Goal: Task Accomplishment & Management: Complete application form

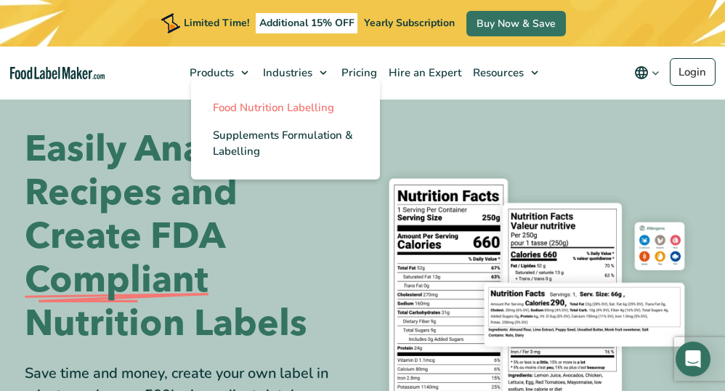
click at [237, 111] on span "Food Nutrition Labelling" at bounding box center [273, 107] width 121 height 15
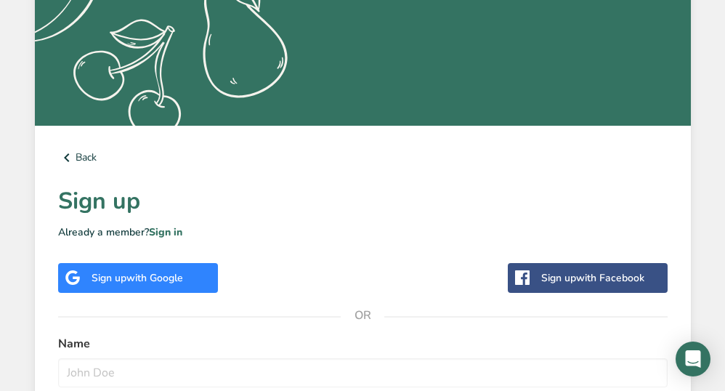
scroll to position [297, 0]
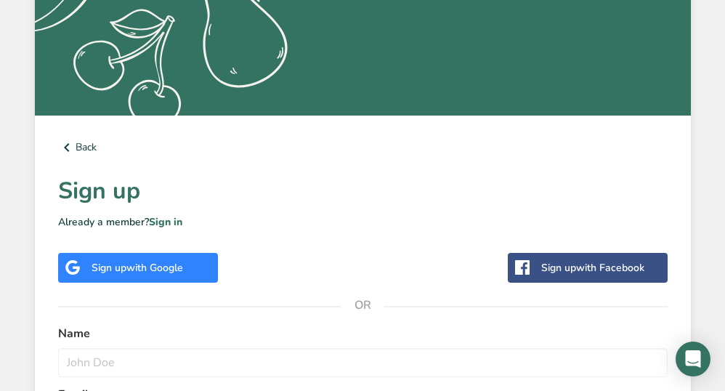
click at [113, 272] on div "Sign up with Google" at bounding box center [138, 267] width 92 height 15
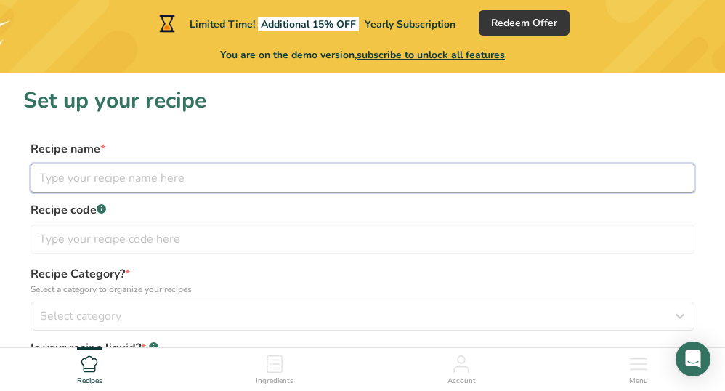
drag, startPoint x: 209, startPoint y: 176, endPoint x: 218, endPoint y: 174, distance: 9.6
click at [218, 174] on input "text" at bounding box center [363, 177] width 664 height 29
type input "R"
click at [116, 179] on input "Scotch Bonette Hot Sauce" at bounding box center [363, 177] width 664 height 29
type input "Scotch Bonnet Hot Sauce"
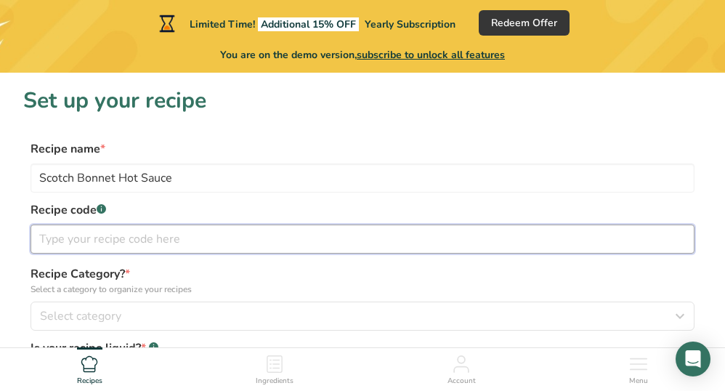
click at [138, 241] on input "text" at bounding box center [363, 239] width 664 height 29
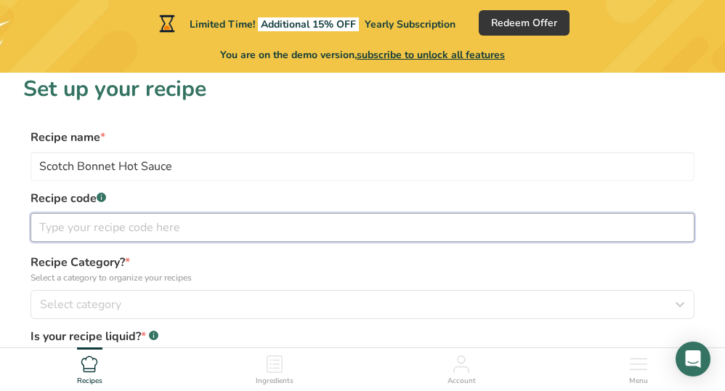
scroll to position [15, 0]
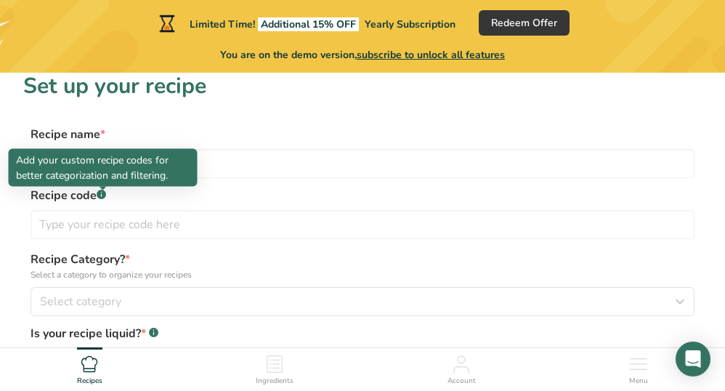
click at [102, 191] on div at bounding box center [103, 190] width 7 height 7
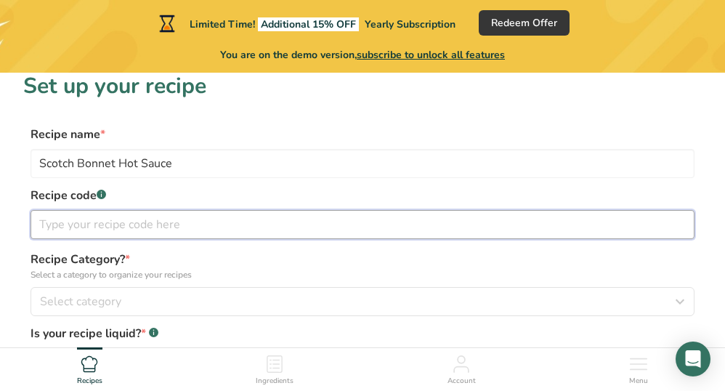
click at [113, 223] on input "text" at bounding box center [363, 224] width 664 height 29
type input "0"
type input "08292025"
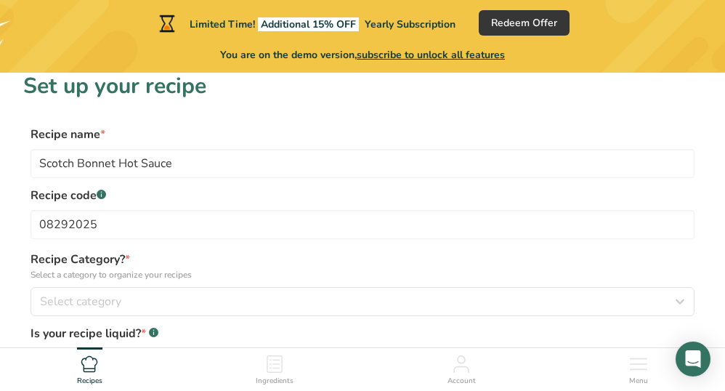
click at [322, 254] on label "Recipe Category? * Select a category to organize your recipes" at bounding box center [363, 266] width 664 height 31
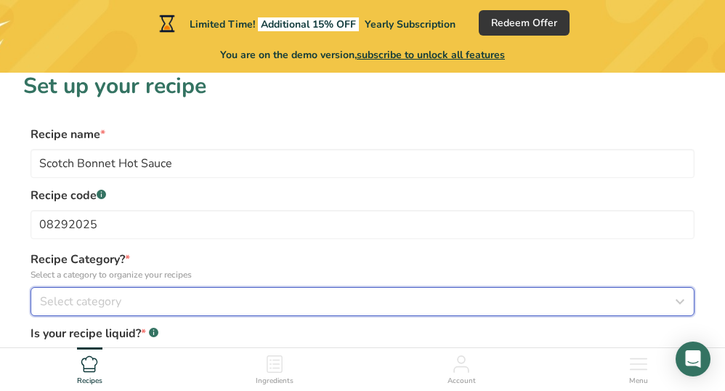
click at [207, 297] on div "Select category" at bounding box center [358, 301] width 637 height 17
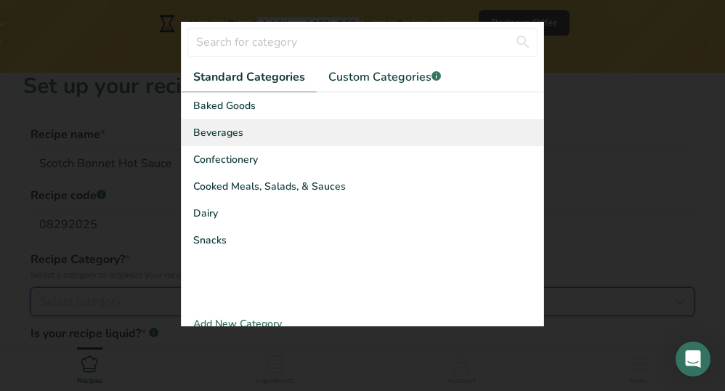
scroll to position [22, 0]
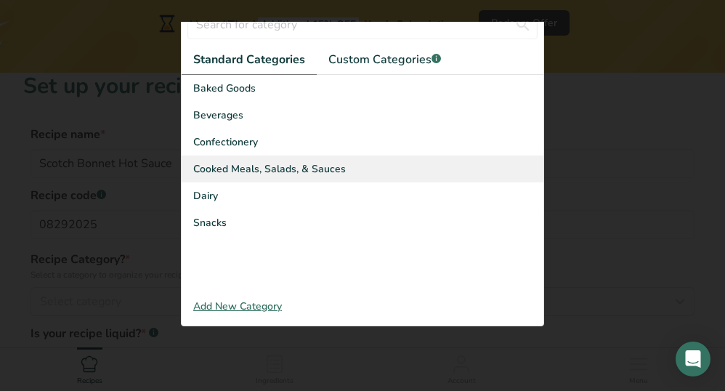
click at [285, 165] on span "Cooked Meals, Salads, & Sauces" at bounding box center [269, 168] width 153 height 15
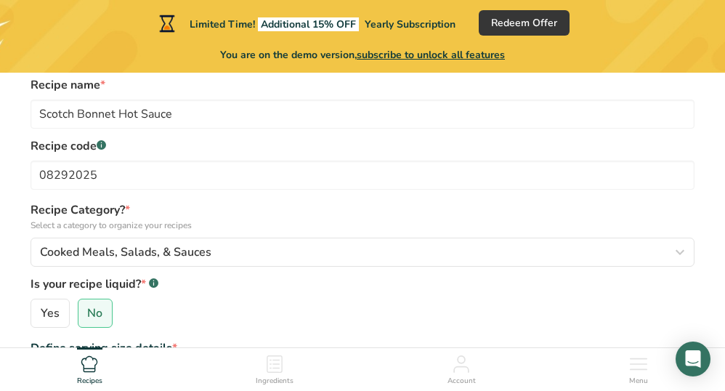
scroll to position [161, 0]
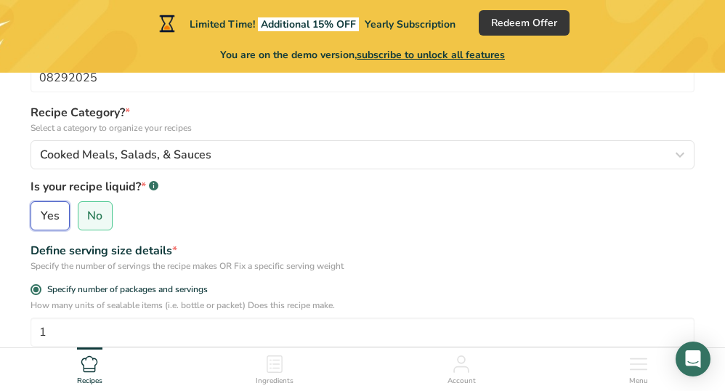
click at [38, 216] on input "Yes" at bounding box center [35, 215] width 9 height 9
radio input "true"
radio input "false"
select select "22"
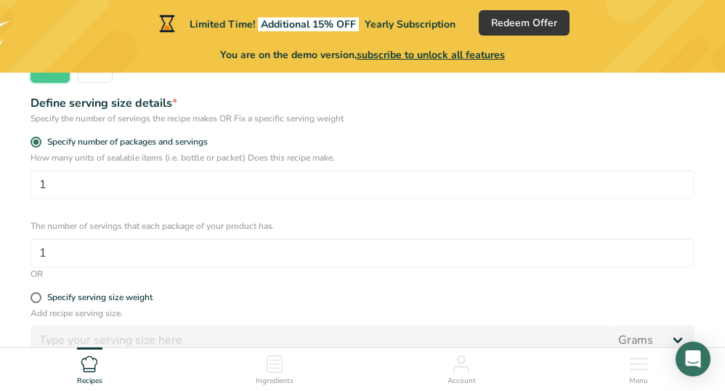
scroll to position [310, 0]
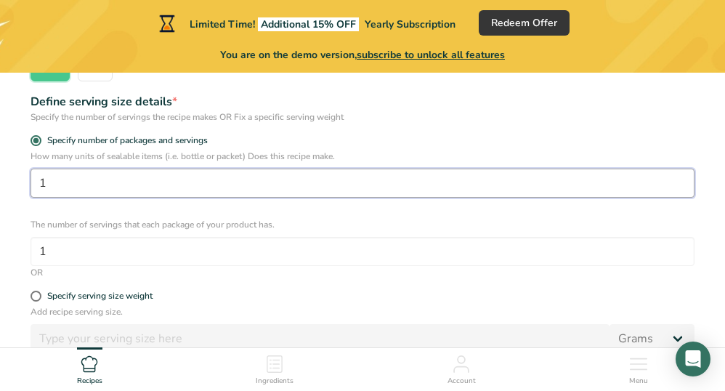
click at [270, 191] on input "1" at bounding box center [363, 183] width 664 height 29
type input "20"
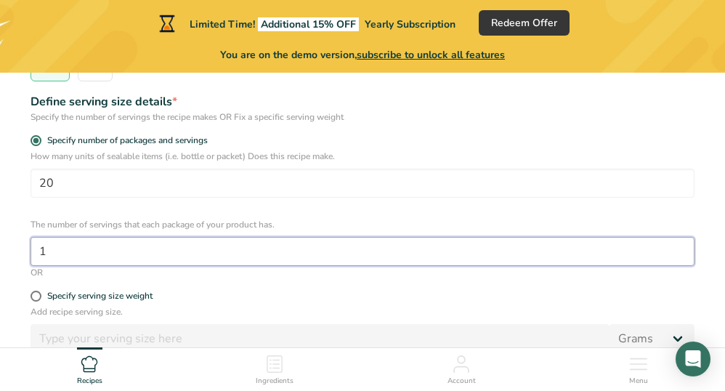
click at [227, 254] on input "1" at bounding box center [363, 251] width 664 height 29
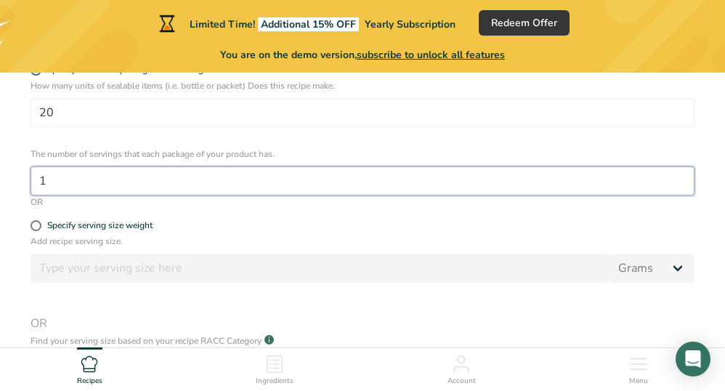
scroll to position [406, 0]
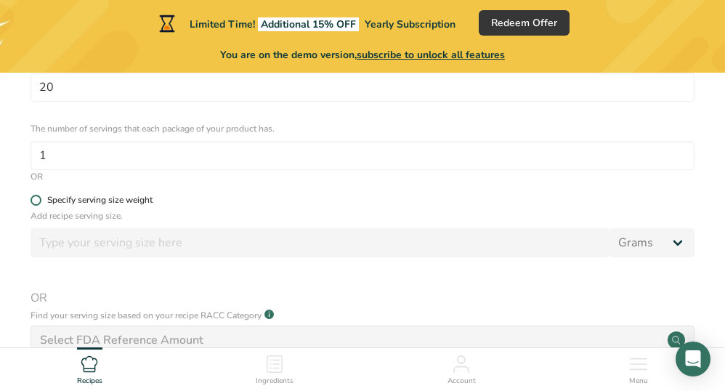
click at [36, 203] on span at bounding box center [36, 200] width 11 height 11
click at [36, 203] on input "Specify serving size weight" at bounding box center [35, 199] width 9 height 9
radio input "true"
radio input "false"
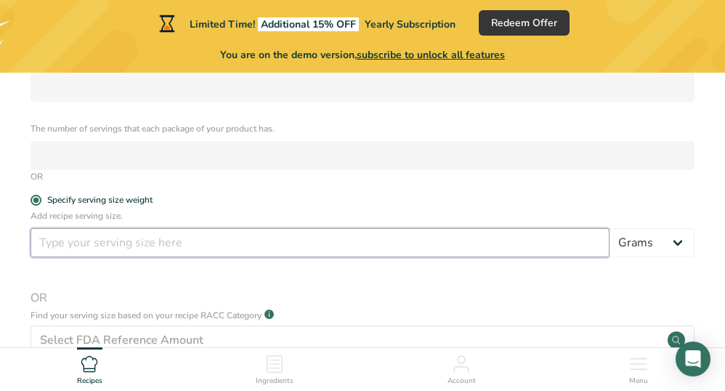
click at [68, 248] on input "number" at bounding box center [320, 242] width 579 height 29
type input "1"
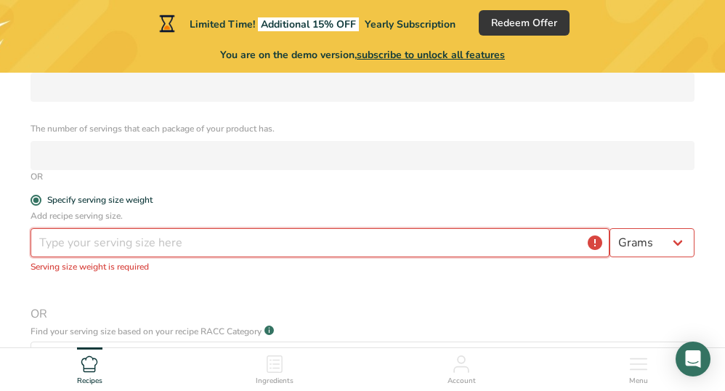
type input "1"
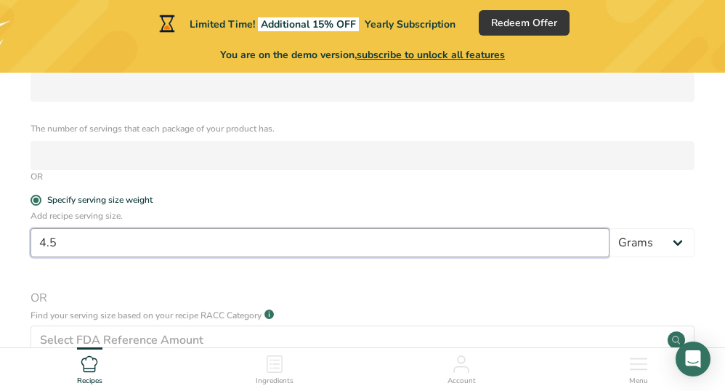
type input "4.5"
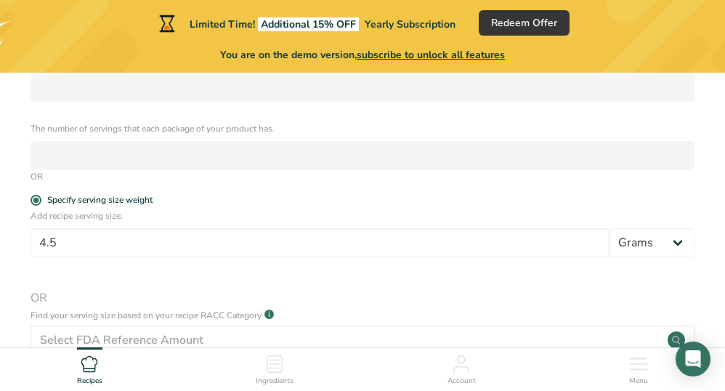
click at [617, 294] on span "OR" at bounding box center [363, 297] width 664 height 17
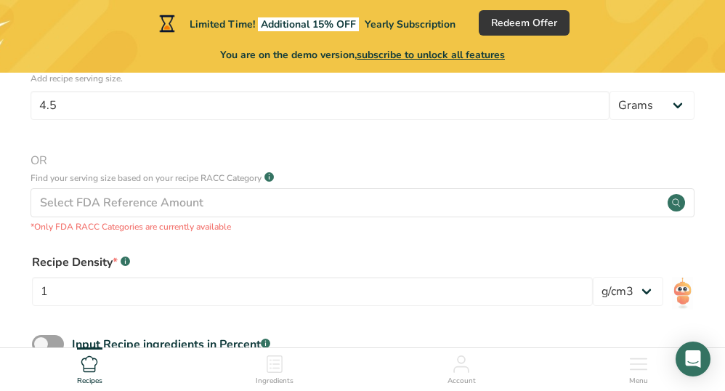
scroll to position [551, 0]
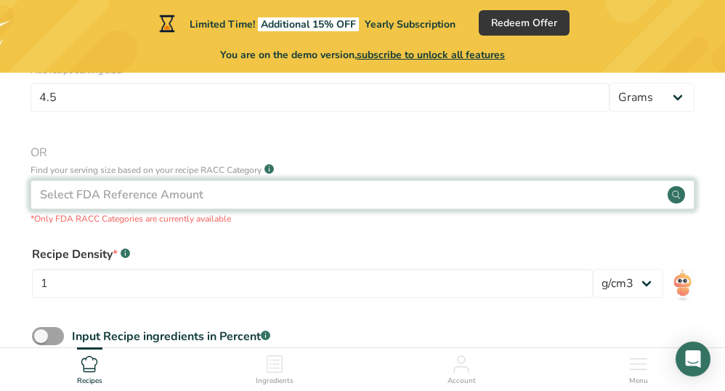
click at [393, 200] on div "Select FDA Reference Amount" at bounding box center [363, 194] width 664 height 29
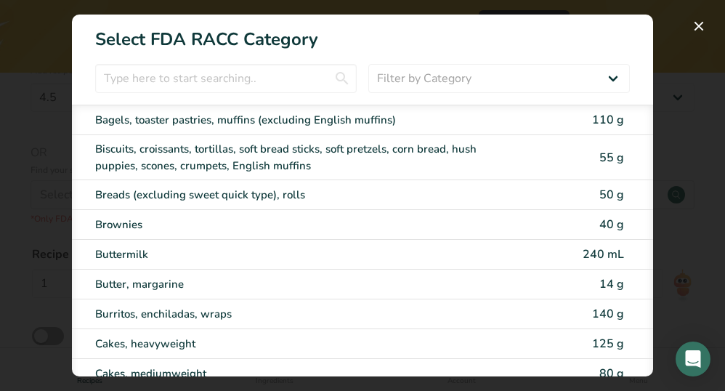
click at [690, 68] on div "RACC Category Selection Modal" at bounding box center [362, 195] width 725 height 391
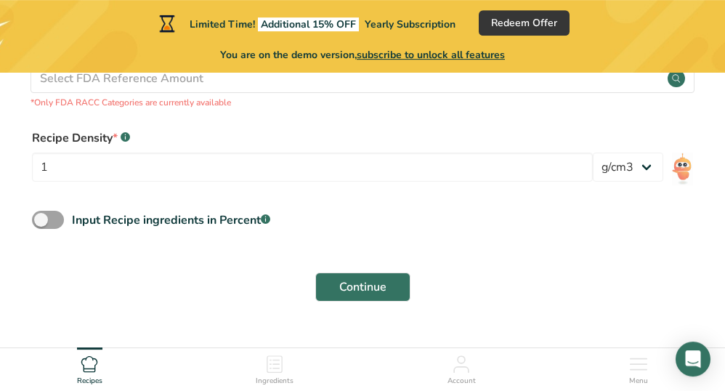
scroll to position [669, 0]
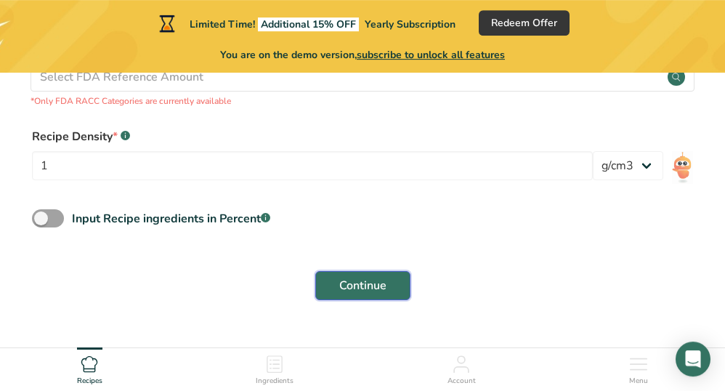
click at [365, 283] on span "Continue" at bounding box center [362, 285] width 47 height 17
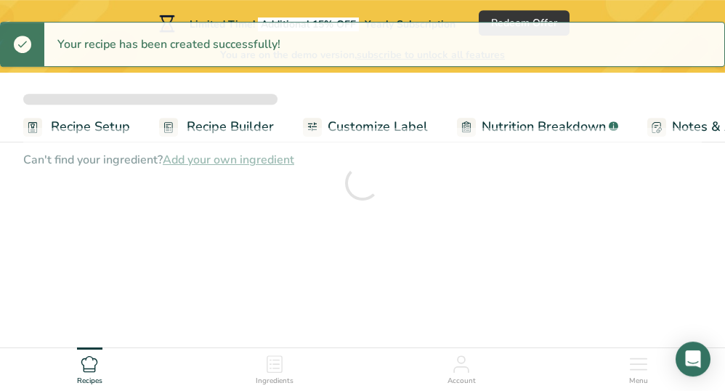
scroll to position [44, 0]
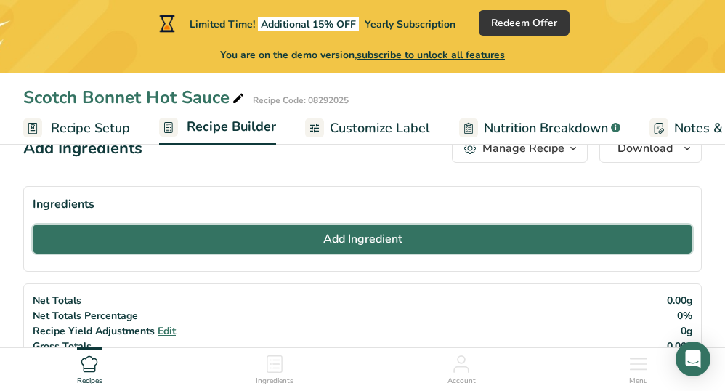
click at [379, 234] on span "Add Ingredient" at bounding box center [362, 238] width 79 height 17
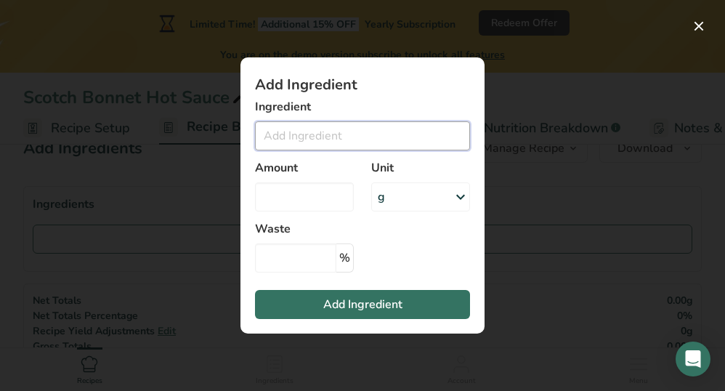
click at [312, 134] on input "Add ingredient modal" at bounding box center [362, 135] width 215 height 29
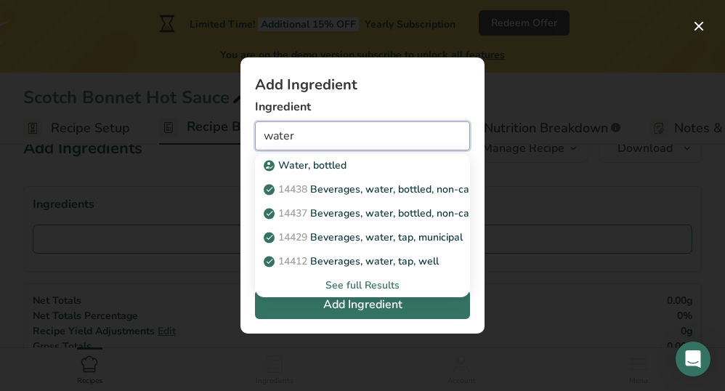
click at [335, 134] on input "water" at bounding box center [362, 135] width 215 height 29
type input "water"
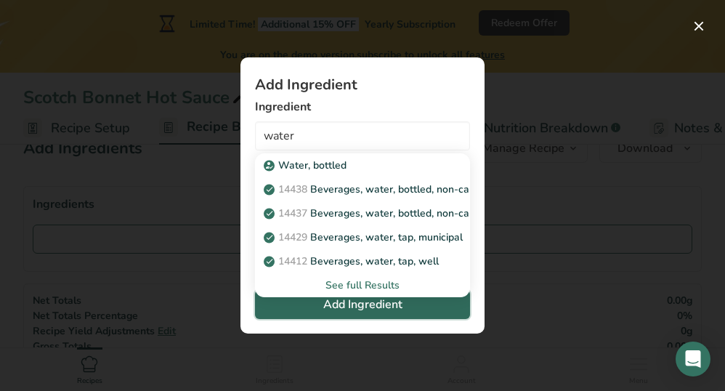
click at [403, 307] on button "Add Ingredient" at bounding box center [362, 304] width 215 height 29
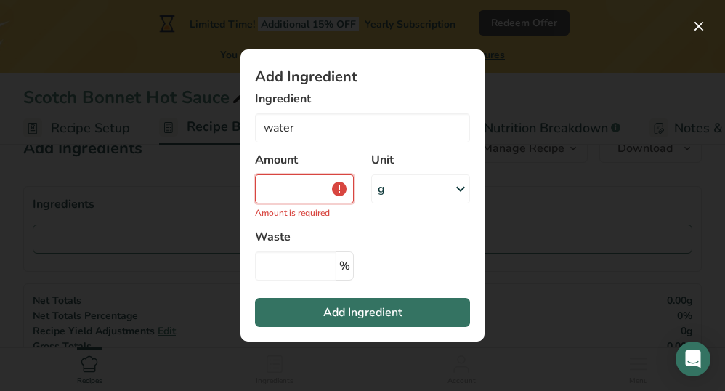
click at [314, 191] on input "Add ingredient modal" at bounding box center [304, 188] width 99 height 29
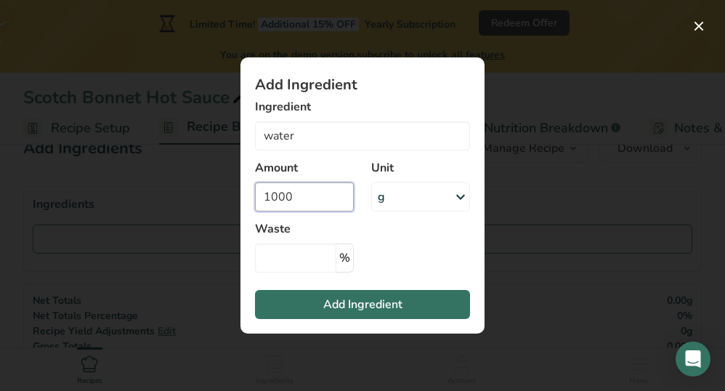
type input "1000"
click at [404, 226] on section "Add Ingredient Ingredient water Water, bottled 14438 Beverages, water, bottled,…" at bounding box center [363, 195] width 244 height 276
click at [291, 260] on input "Add ingredient modal" at bounding box center [295, 257] width 81 height 29
type input "50"
click at [434, 254] on section "Add Ingredient Ingredient water Water, bottled 14438 Beverages, water, bottled,…" at bounding box center [363, 195] width 244 height 276
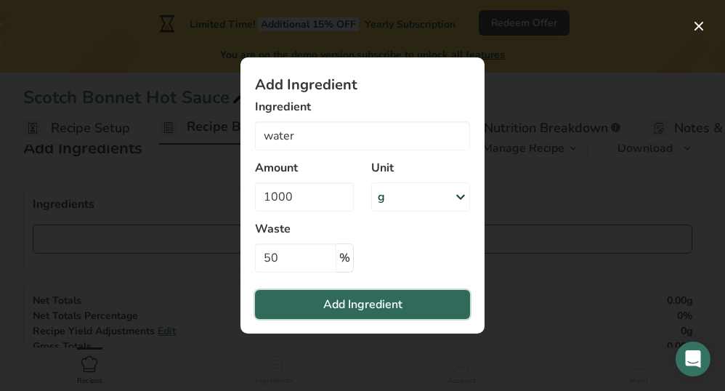
click at [370, 306] on span "Add Ingredient" at bounding box center [362, 304] width 79 height 17
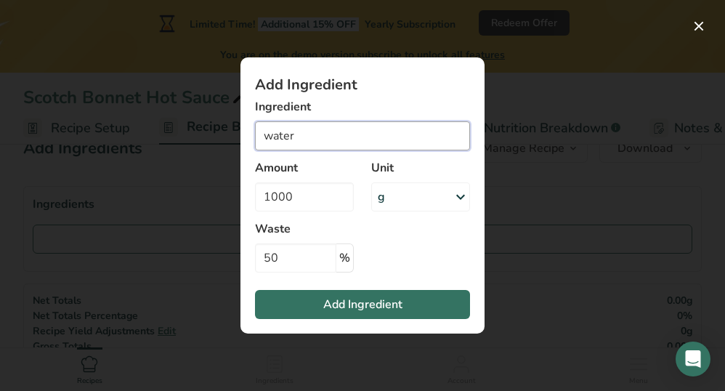
click at [342, 136] on input "water" at bounding box center [362, 135] width 215 height 29
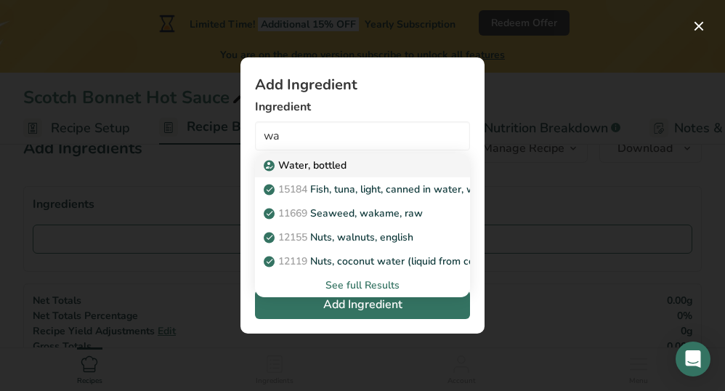
click at [323, 160] on p "Water, bottled" at bounding box center [307, 165] width 80 height 15
type input "Water, bottled"
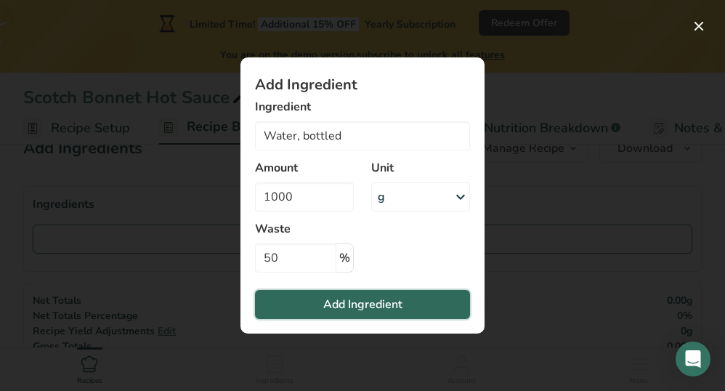
click at [355, 309] on span "Add Ingredient" at bounding box center [362, 304] width 79 height 17
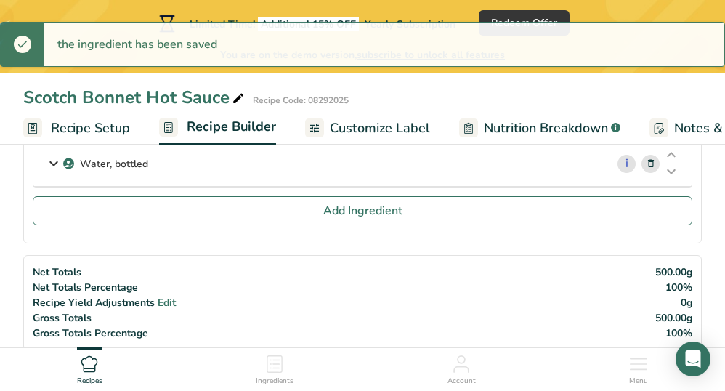
scroll to position [115, 0]
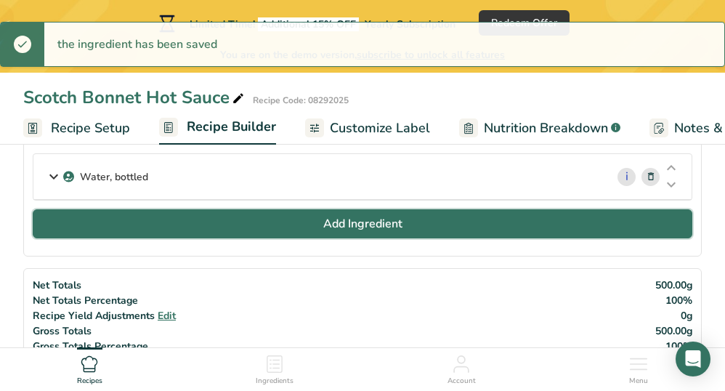
click at [334, 226] on span "Add Ingredient" at bounding box center [362, 223] width 79 height 17
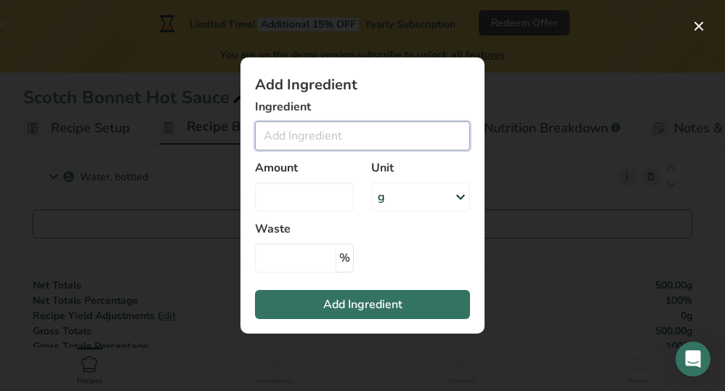
click at [315, 136] on input "Add ingredient modal" at bounding box center [362, 135] width 215 height 29
click at [370, 133] on input "scotch bonnet" at bounding box center [362, 135] width 215 height 29
drag, startPoint x: 350, startPoint y: 133, endPoint x: 211, endPoint y: 145, distance: 139.3
click at [255, 145] on input "scotch bonnet" at bounding box center [362, 135] width 215 height 29
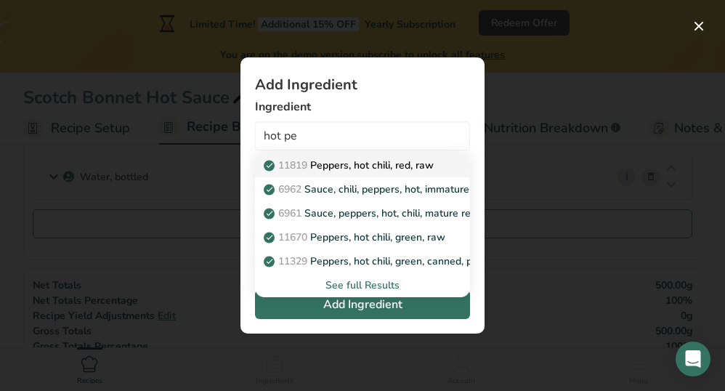
click at [360, 166] on p "11819 Peppers, hot chili, red, raw" at bounding box center [350, 165] width 167 height 15
type input "Peppers, hot chili, red, raw"
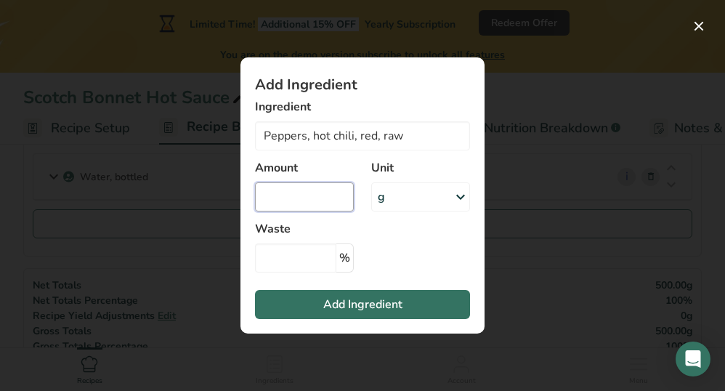
click at [312, 206] on input "Add ingredient modal" at bounding box center [304, 196] width 99 height 29
type input "250"
click at [383, 235] on section "Add Ingredient Ingredient Peppers, hot chili, red, raw 11819 Peppers, hot chili…" at bounding box center [363, 195] width 244 height 276
click at [307, 264] on input "Add ingredient modal" at bounding box center [295, 257] width 81 height 29
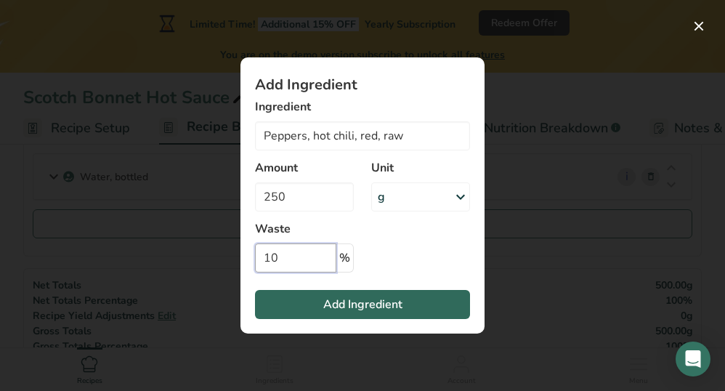
type input "10"
click at [344, 306] on span "Add Ingredient" at bounding box center [362, 304] width 79 height 17
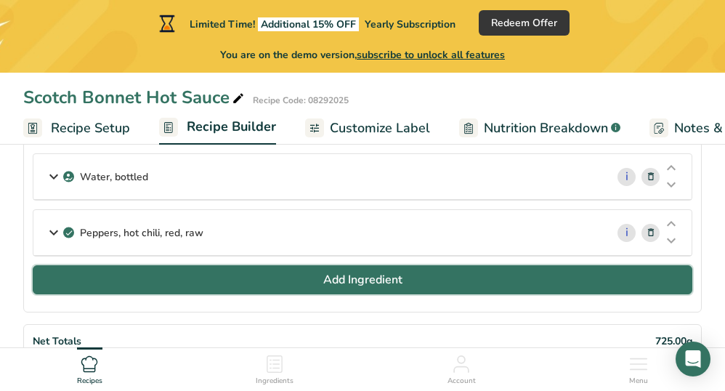
click at [325, 289] on button "Add Ingredient" at bounding box center [363, 279] width 660 height 29
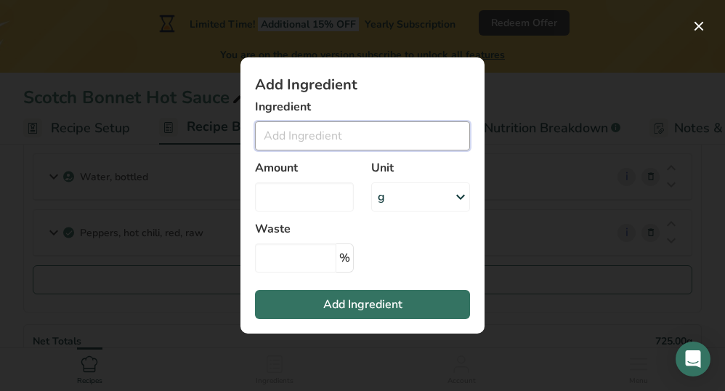
click at [321, 133] on input "Add ingredient modal" at bounding box center [362, 135] width 215 height 29
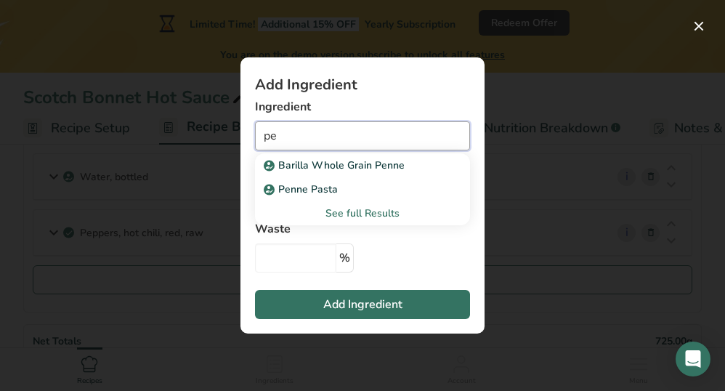
type input "p"
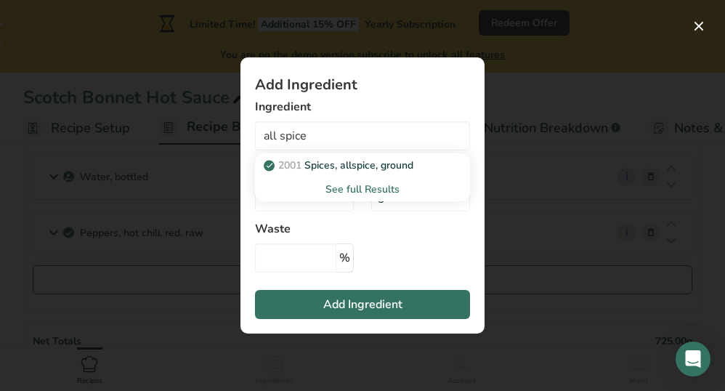
click at [358, 187] on div "See full Results" at bounding box center [363, 189] width 192 height 15
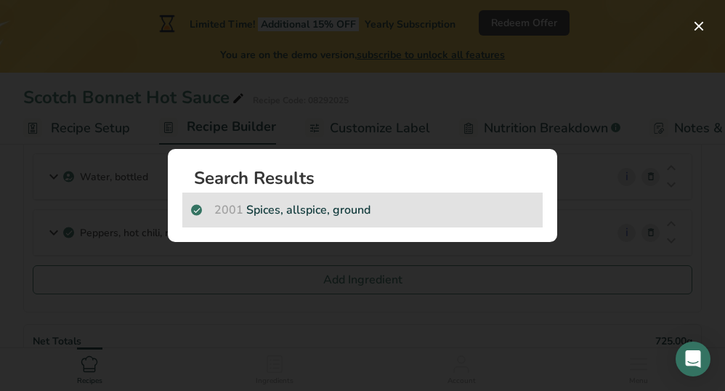
click at [328, 209] on p "2001 Spices, allspice, ground" at bounding box center [362, 209] width 343 height 17
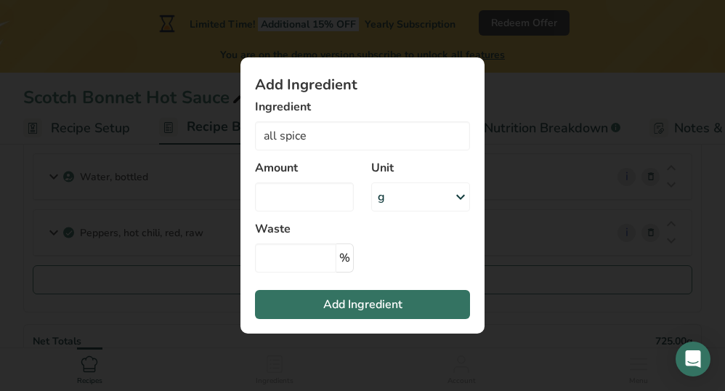
type input "Spices, allspice, ground"
click at [324, 196] on input "Add ingredient modal" at bounding box center [304, 196] width 99 height 29
type input "50"
click at [320, 258] on input "Add ingredient modal" at bounding box center [295, 257] width 81 height 29
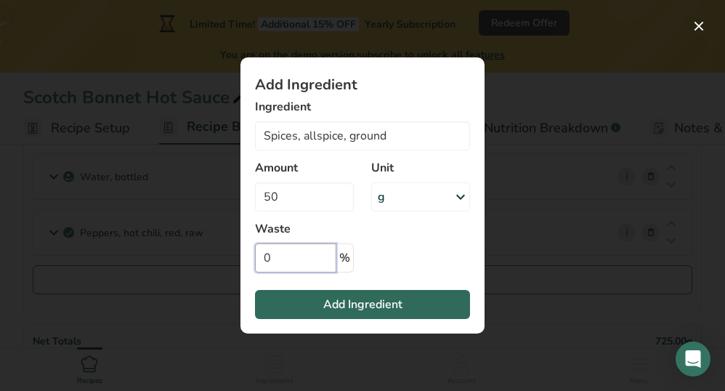
type input "0"
click at [352, 310] on span "Add Ingredient" at bounding box center [362, 304] width 79 height 17
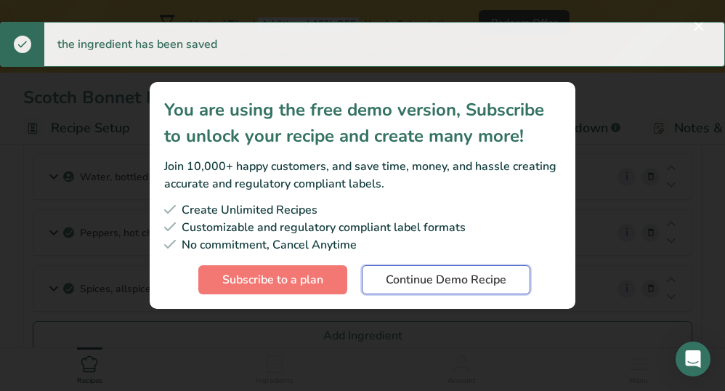
click at [410, 282] on span "Continue Demo Recipe" at bounding box center [446, 279] width 121 height 17
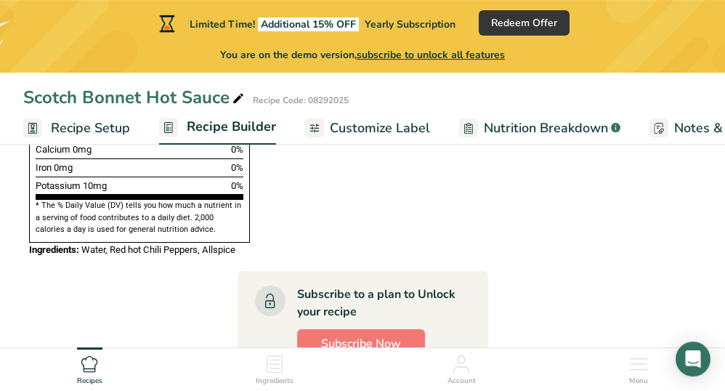
scroll to position [958, 0]
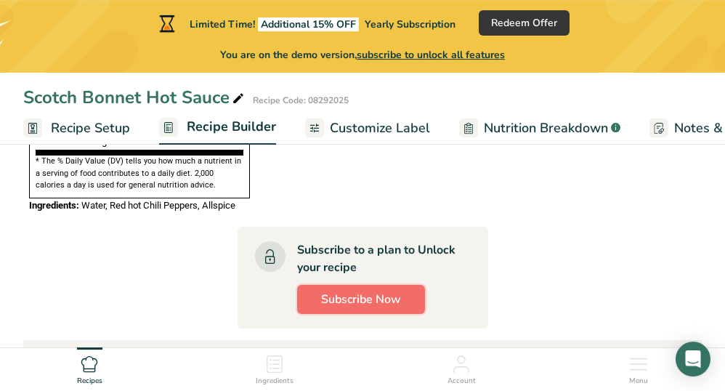
click at [339, 291] on span "Subscribe Now" at bounding box center [361, 299] width 80 height 17
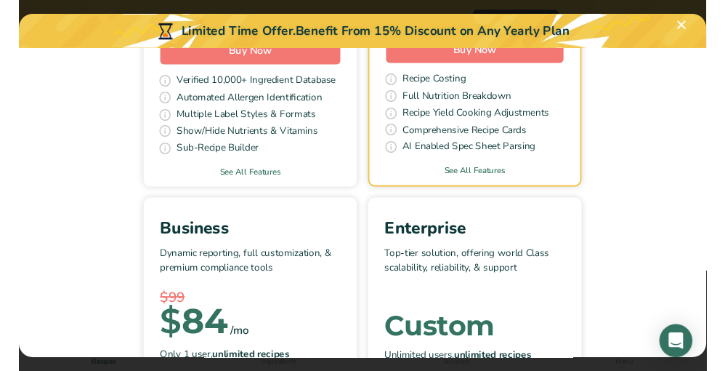
scroll to position [0, 0]
